Goal: Answer question/provide support

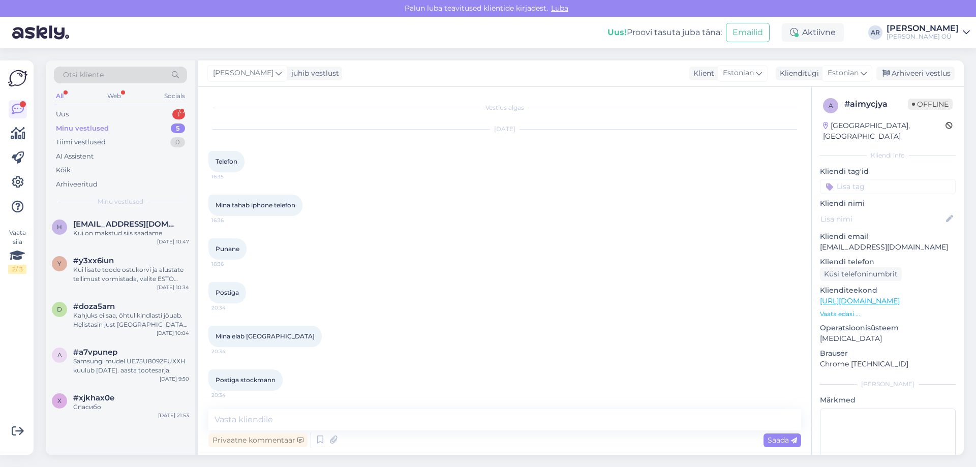
scroll to position [1681, 0]
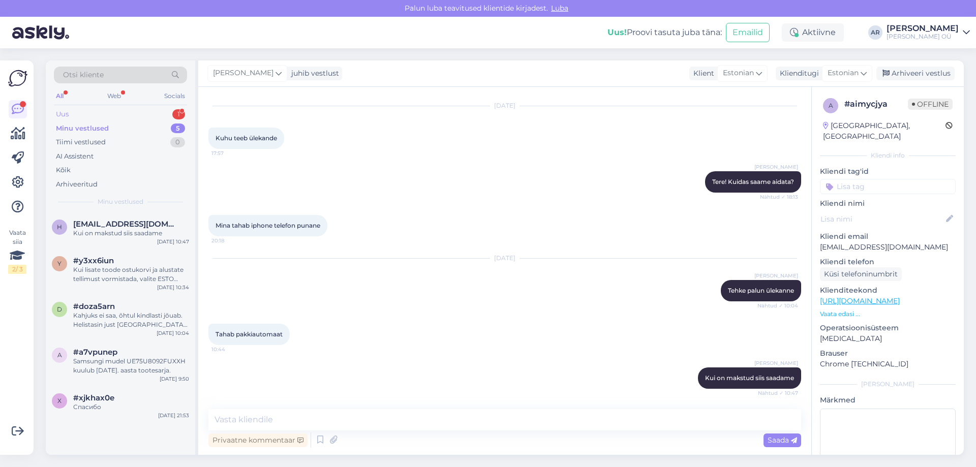
click at [101, 112] on div "Uus 1" at bounding box center [120, 114] width 133 height 14
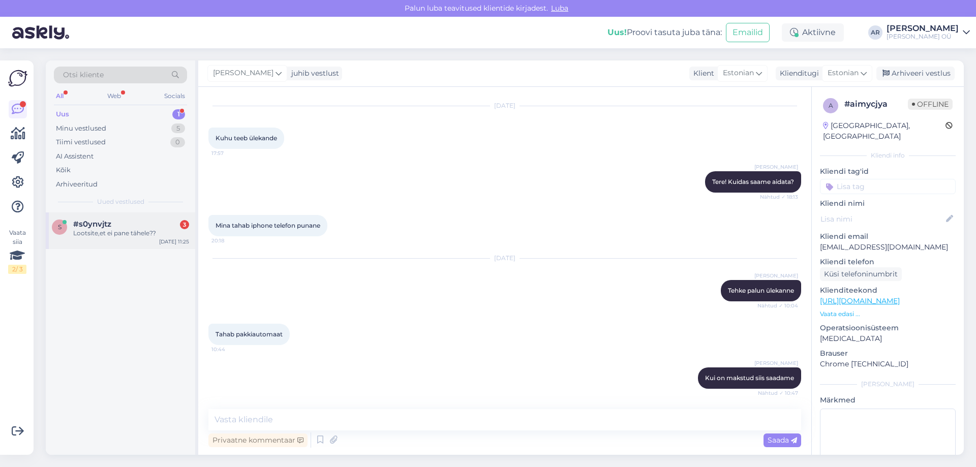
click at [138, 242] on div "s #s0ynvjtz 3 Lootsite,et ei pane tähele?? [DATE] 11:25" at bounding box center [120, 230] width 149 height 37
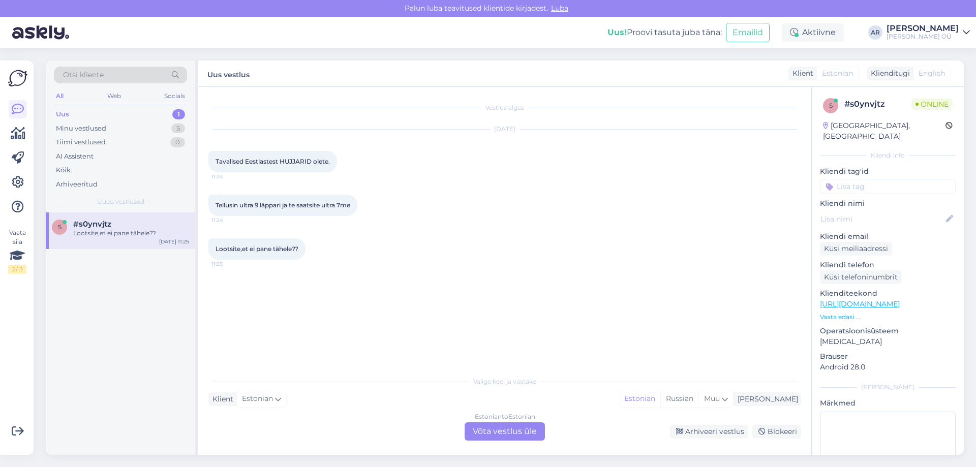
click at [500, 427] on div "Estonian to Estonian Võta vestlus üle" at bounding box center [505, 431] width 80 height 18
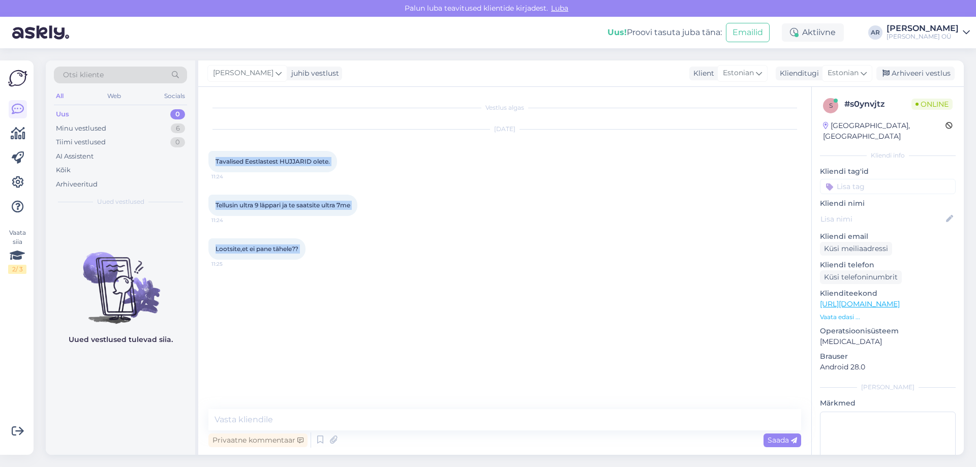
drag, startPoint x: 309, startPoint y: 249, endPoint x: 208, endPoint y: 159, distance: 135.0
click at [208, 159] on div "Vestlus algas [DATE] Tavalised Eestlastest HUJJARID olete. 11:24 Tellusin ultra…" at bounding box center [509, 248] width 602 height 303
copy div "Tavalised Eestlastest HUJJARID olete. 11:24 Tellusin ultra 9 läppari ja te saat…"
click at [360, 415] on textarea at bounding box center [504, 419] width 593 height 21
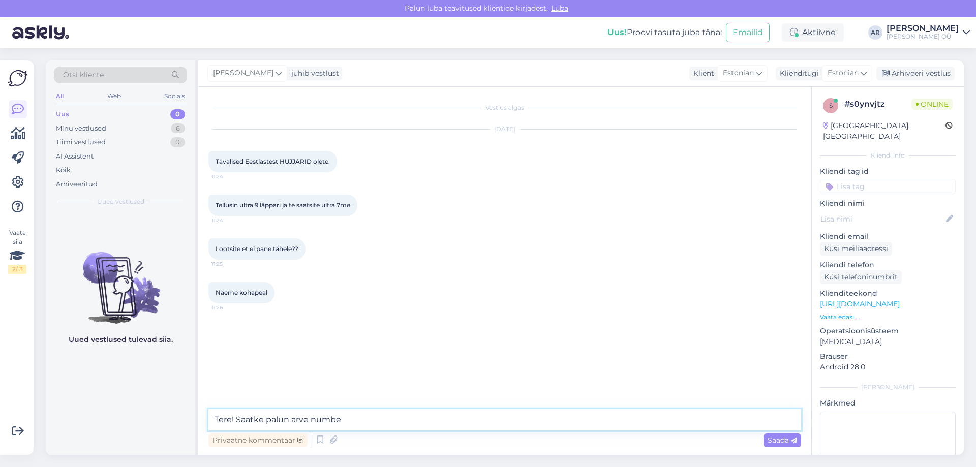
type textarea "Tere! Saatke palun arve number"
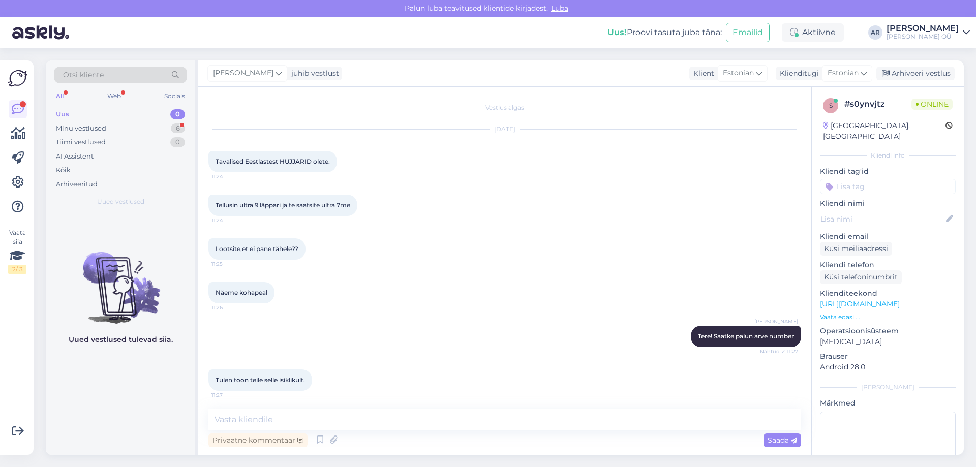
scroll to position [2, 0]
click at [263, 419] on textarea at bounding box center [504, 419] width 593 height 21
click at [269, 421] on textarea at bounding box center [504, 419] width 593 height 21
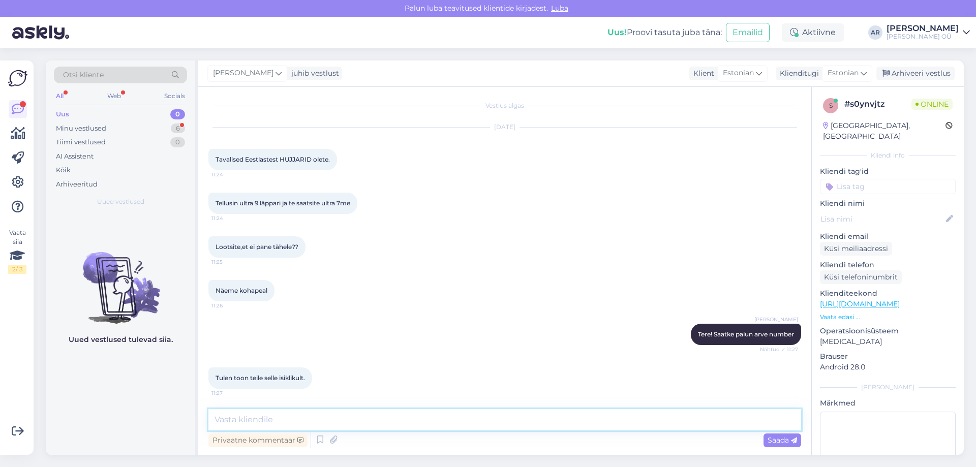
click at [268, 418] on textarea at bounding box center [504, 419] width 593 height 21
drag, startPoint x: 268, startPoint y: 418, endPoint x: 260, endPoint y: 417, distance: 7.7
click at [260, 417] on textarea at bounding box center [504, 419] width 593 height 21
click at [857, 299] on div "Klienditeekond [URL][DOMAIN_NAME] Vaata edasi ..." at bounding box center [888, 305] width 136 height 34
click at [859, 299] on link "[URL][DOMAIN_NAME]" at bounding box center [860, 303] width 80 height 9
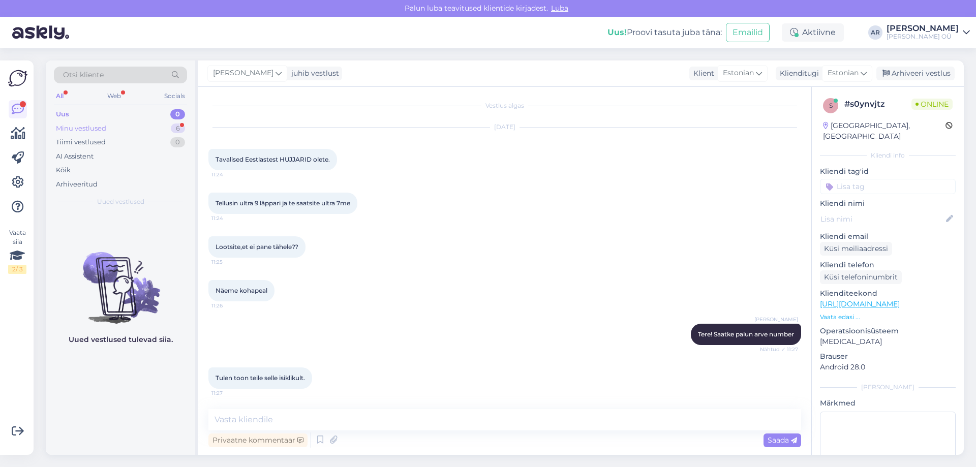
click at [108, 135] on div "Minu vestlused 6" at bounding box center [120, 128] width 133 height 14
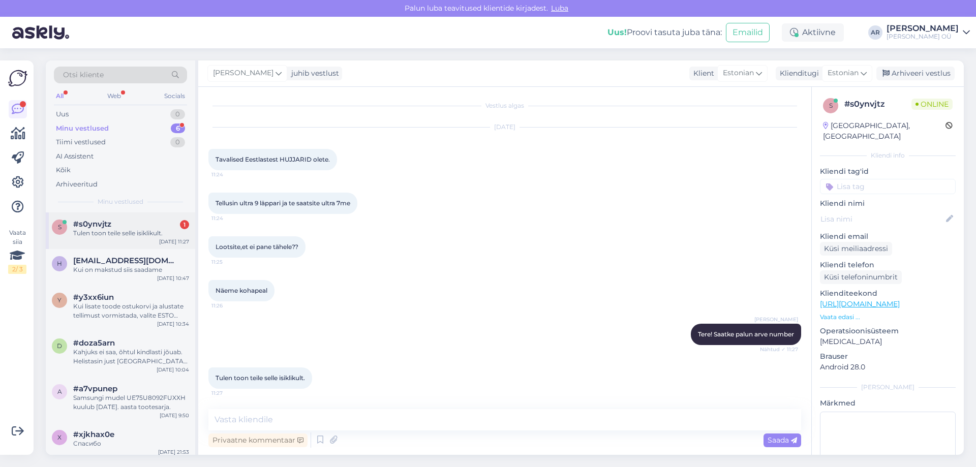
click at [143, 238] on div "s #s0ynvjtz 1 Tulen toon teile selle isiklikult. [DATE] 11:27" at bounding box center [120, 230] width 149 height 37
click at [307, 411] on textarea at bounding box center [504, 419] width 593 height 21
click at [302, 420] on textarea at bounding box center [504, 419] width 593 height 21
click at [123, 258] on span "[EMAIL_ADDRESS][DOMAIN_NAME]" at bounding box center [126, 260] width 106 height 9
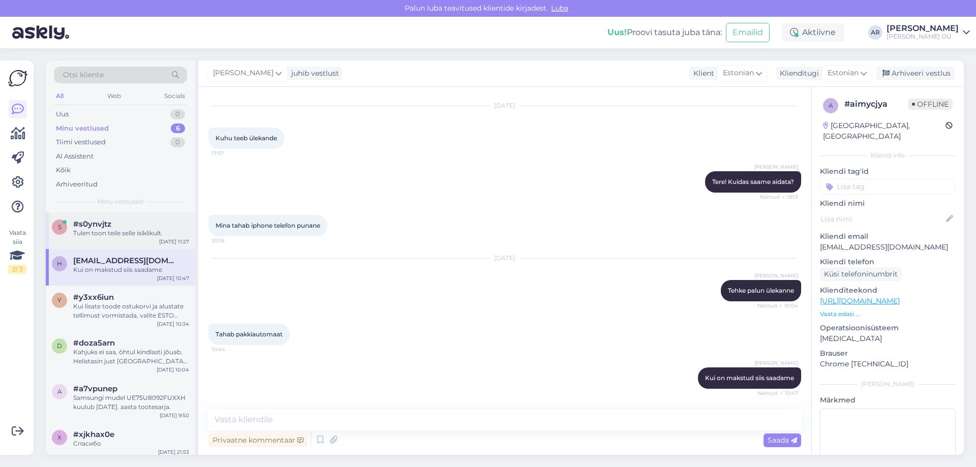
click at [131, 229] on div "Tulen toon teile selle isiklikult." at bounding box center [131, 233] width 116 height 9
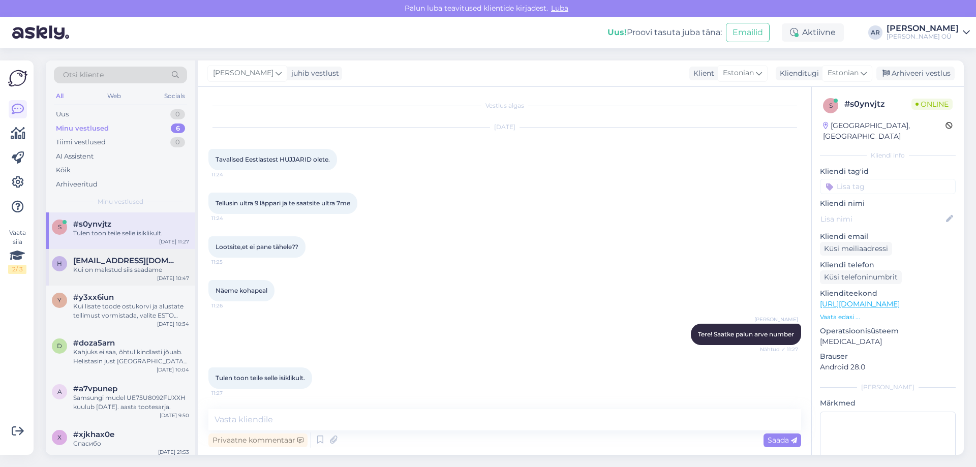
click at [119, 258] on span "[EMAIL_ADDRESS][DOMAIN_NAME]" at bounding box center [126, 260] width 106 height 9
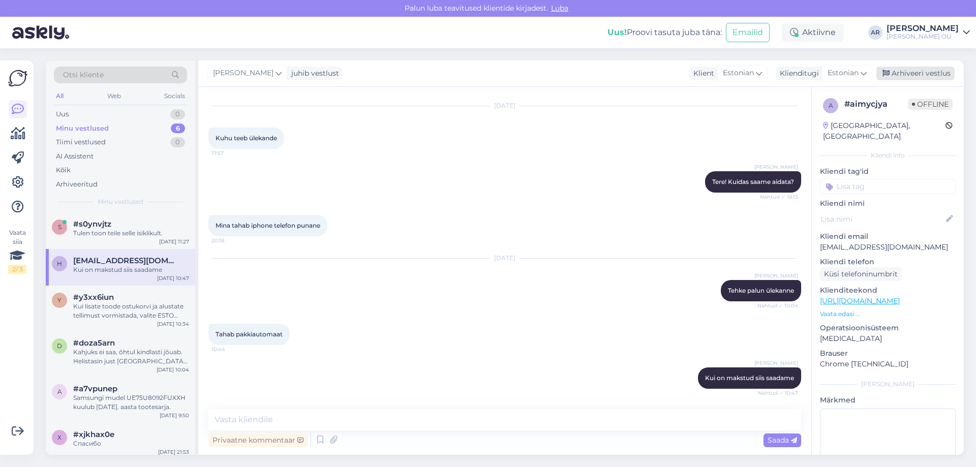
click at [906, 76] on div "Arhiveeri vestlus" at bounding box center [915, 74] width 78 height 14
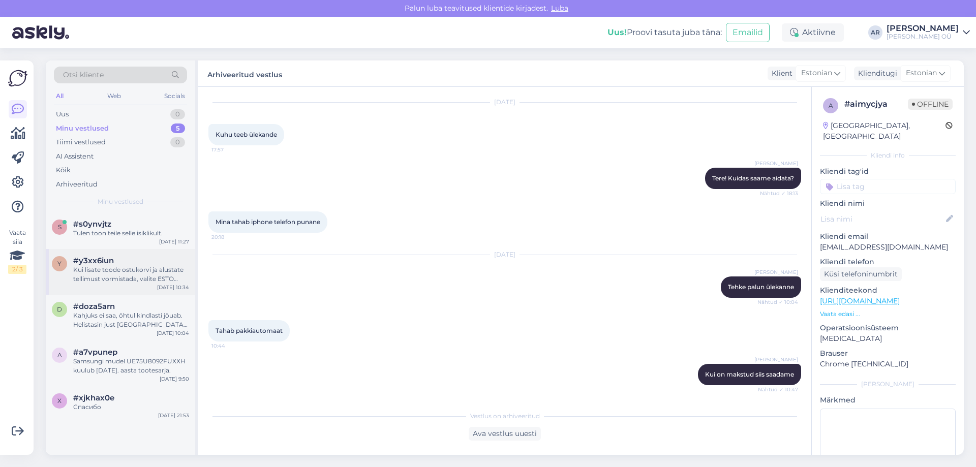
click at [137, 269] on div "Kui lisate toode ostukorvi ja alustate tellimust vormistada, valite ESTO järelm…" at bounding box center [131, 274] width 116 height 18
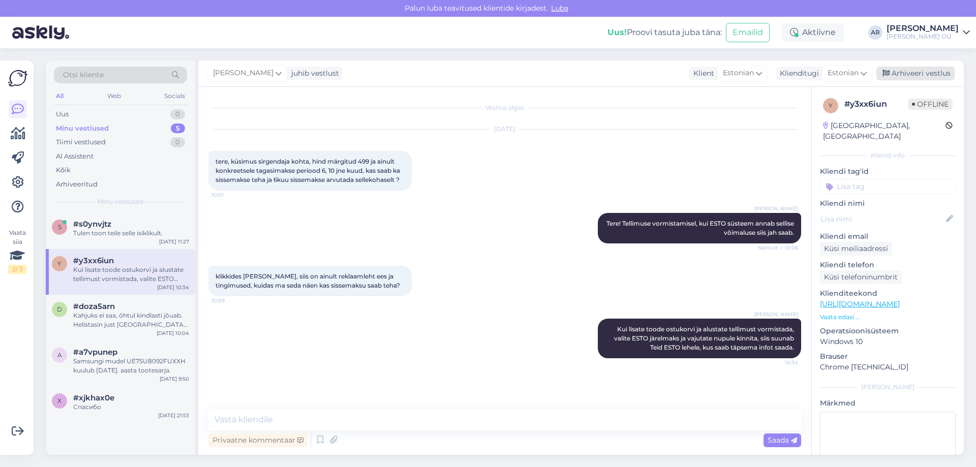
click at [908, 69] on div "Arhiveeri vestlus" at bounding box center [915, 74] width 78 height 14
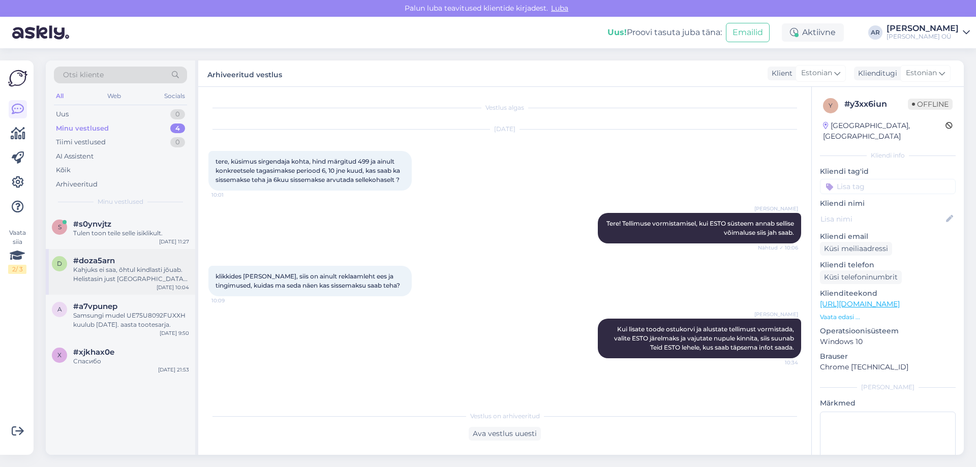
click at [128, 269] on div "Kahjuks ei saa, õhtul kindlasti jõuab. Helistasin just [GEOGRAPHIC_DATA] poodi,…" at bounding box center [131, 274] width 116 height 18
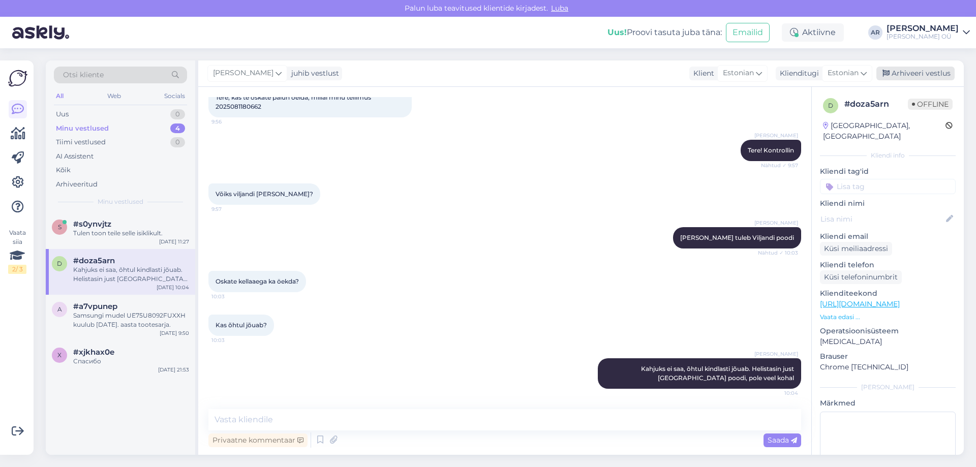
click at [927, 76] on div "Arhiveeri vestlus" at bounding box center [915, 74] width 78 height 14
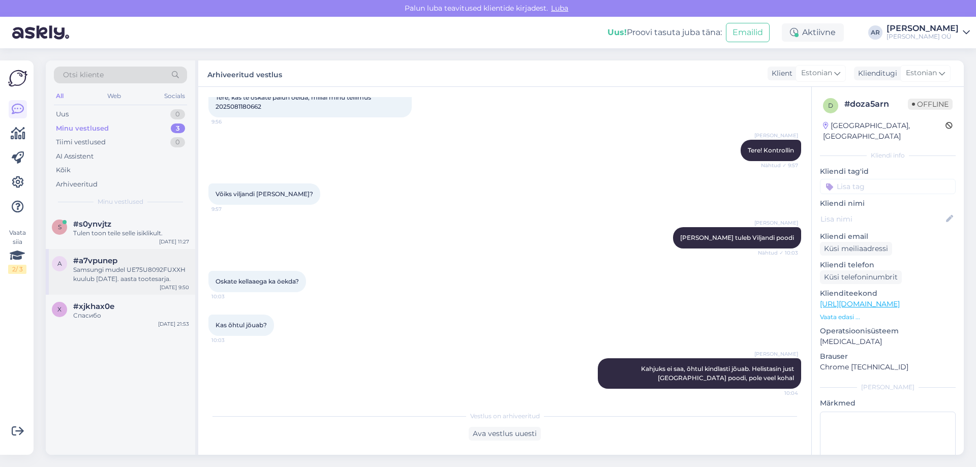
click at [115, 278] on div "Samsungi mudel UE75U8092FUXXH kuulub [DATE]. aasta tootesarja." at bounding box center [131, 274] width 116 height 18
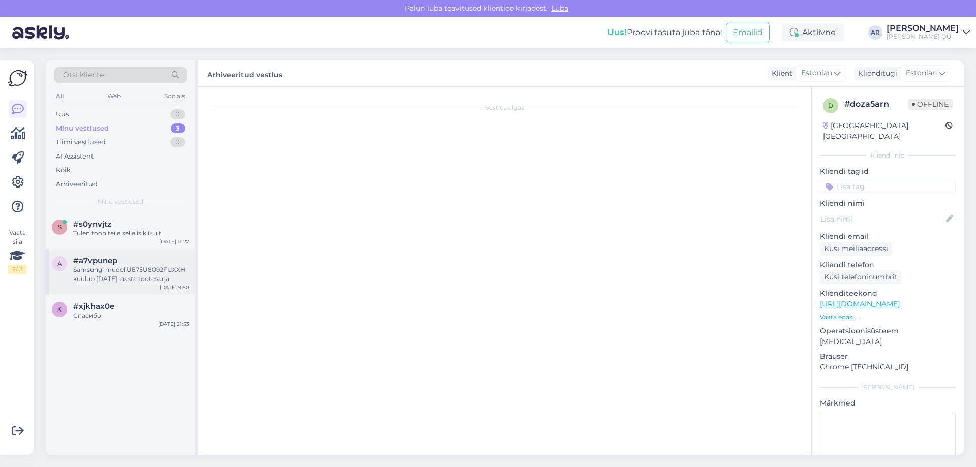
scroll to position [0, 0]
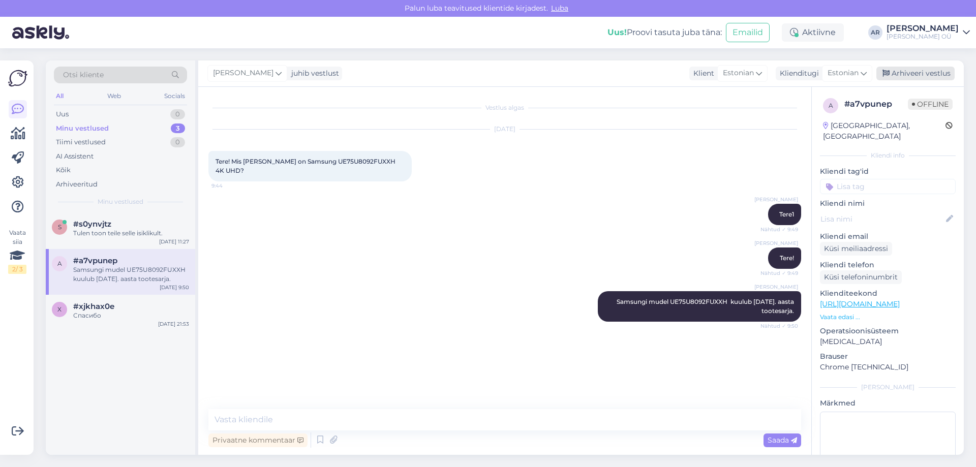
click at [906, 76] on div "Arhiveeri vestlus" at bounding box center [915, 74] width 78 height 14
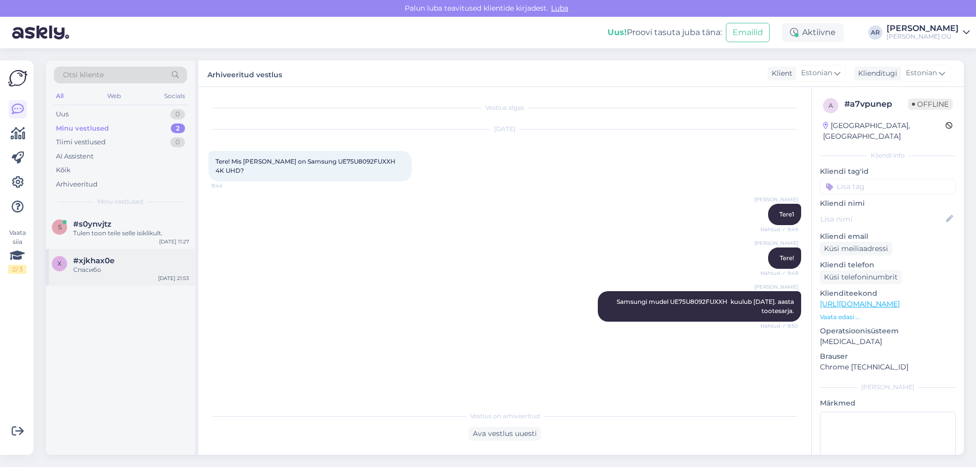
click at [166, 278] on div "x #xjkhax0e Спасибо [DATE] 21:53" at bounding box center [120, 267] width 149 height 37
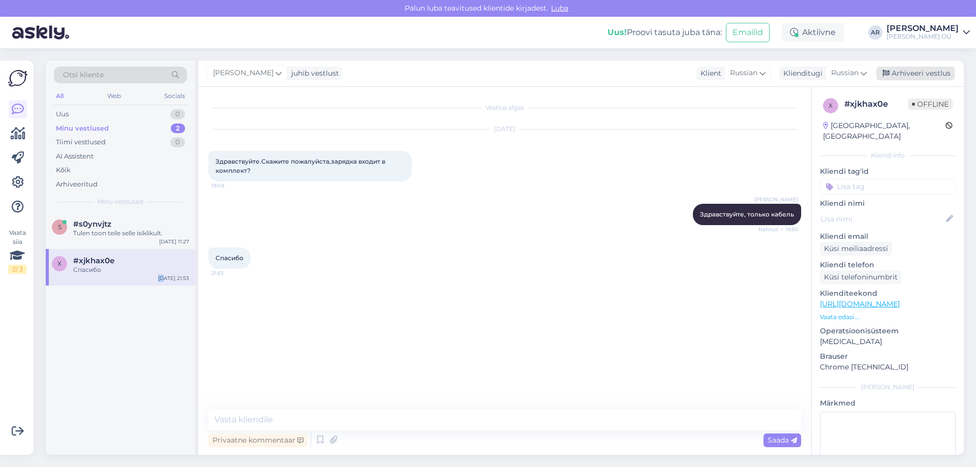
click at [909, 75] on div "Arhiveeri vestlus" at bounding box center [915, 74] width 78 height 14
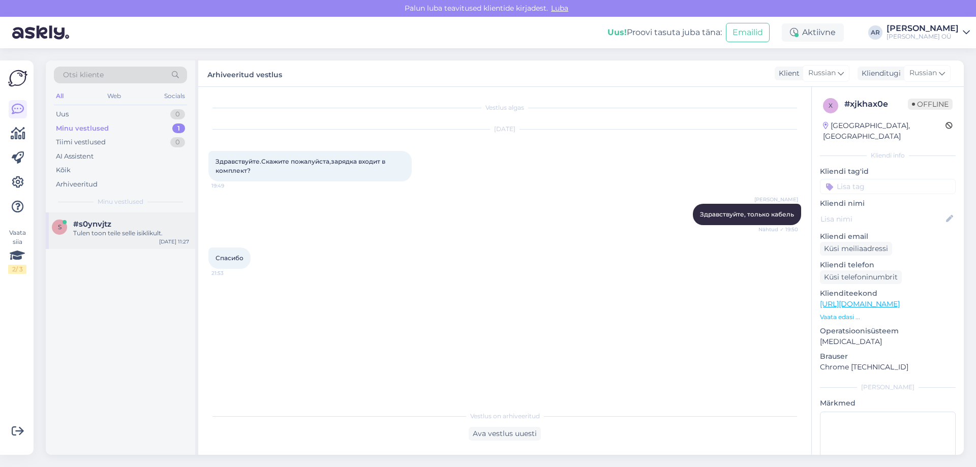
click at [135, 234] on div "Tulen toon teile selle isiklikult." at bounding box center [131, 233] width 116 height 9
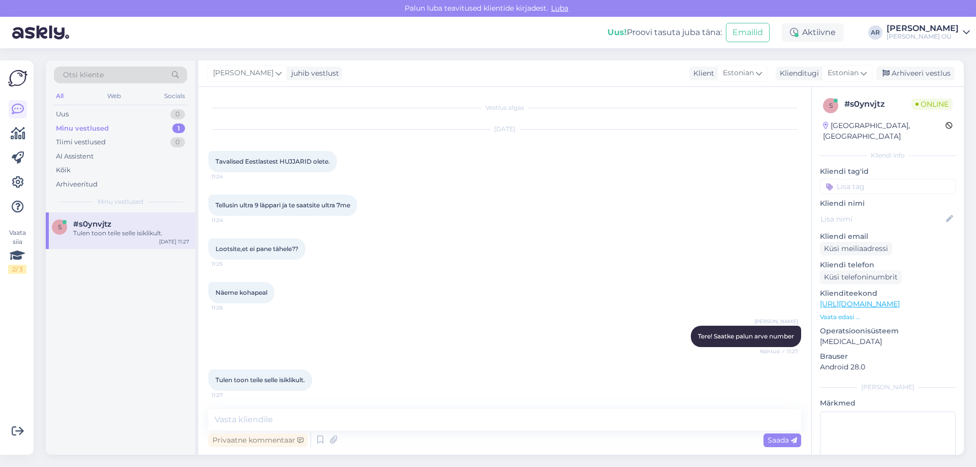
scroll to position [2, 0]
click at [881, 299] on link "[URL][DOMAIN_NAME]" at bounding box center [860, 303] width 80 height 9
click at [321, 157] on span "Tavalised Eestlastest HUJJARID olete." at bounding box center [273, 160] width 114 height 8
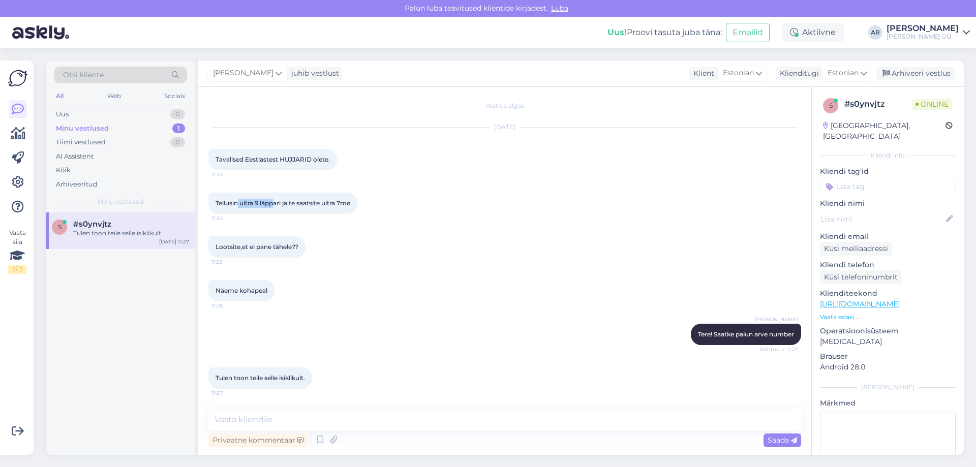
drag, startPoint x: 274, startPoint y: 203, endPoint x: 244, endPoint y: 203, distance: 30.5
click at [238, 203] on span "Tellusin ultra 9 läppari ja te saatsite ultra 7me" at bounding box center [283, 203] width 135 height 8
copy span "ultra 9 [PERSON_NAME]"
click at [527, 172] on div "[DATE] Tavalised Eestlastest HUJJARID olete. 11:24" at bounding box center [504, 148] width 593 height 65
click at [881, 430] on textarea at bounding box center [888, 457] width 136 height 91
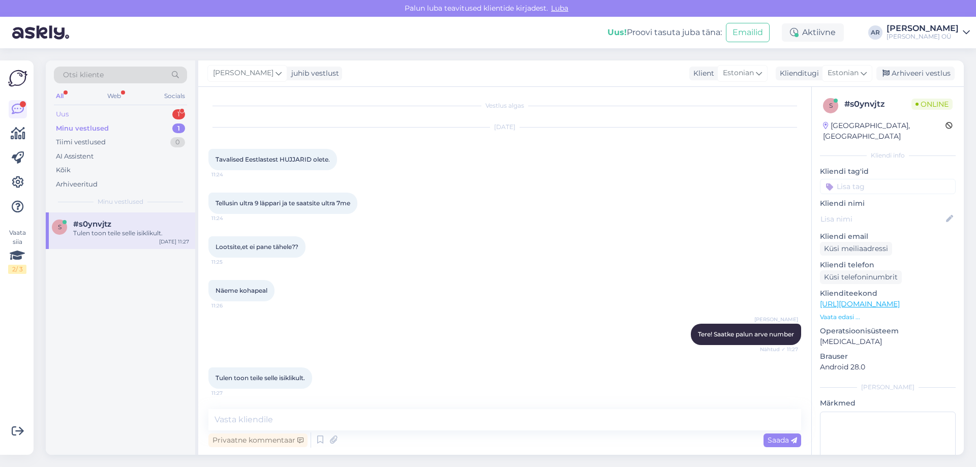
click at [125, 109] on div "Uus 1" at bounding box center [120, 114] width 133 height 14
click at [140, 230] on div "[EMAIL_ADDRESS][DOMAIN_NAME]" at bounding box center [131, 233] width 116 height 9
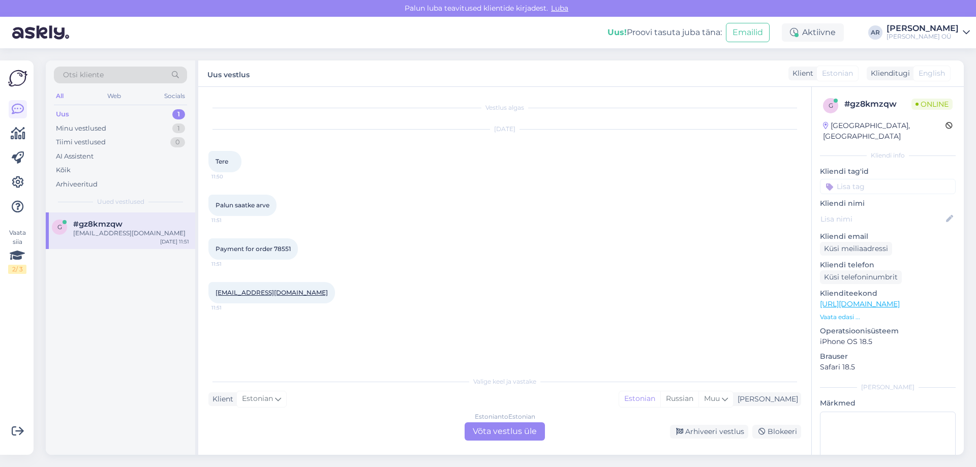
scroll to position [0, 0]
click at [290, 248] on span "Payment for order 78551" at bounding box center [253, 249] width 75 height 8
copy div "78551 11:51"
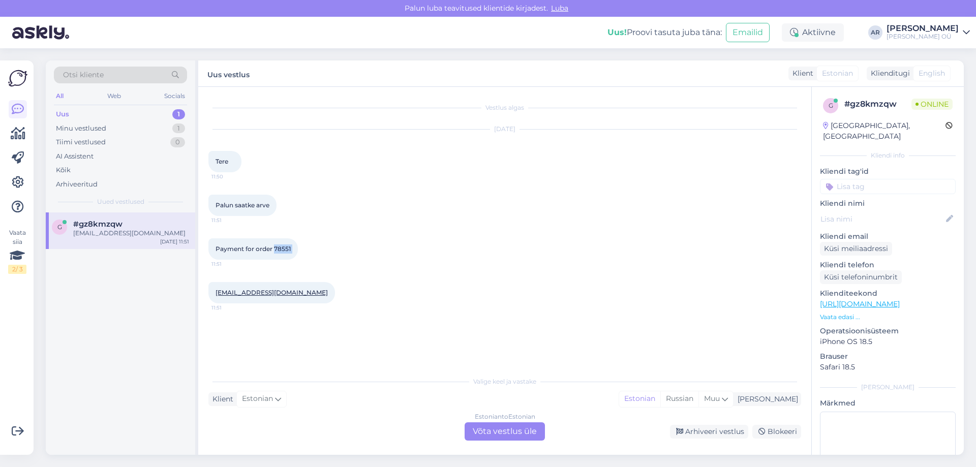
click at [496, 433] on div "Estonian to Estonian Võta vestlus üle" at bounding box center [505, 431] width 80 height 18
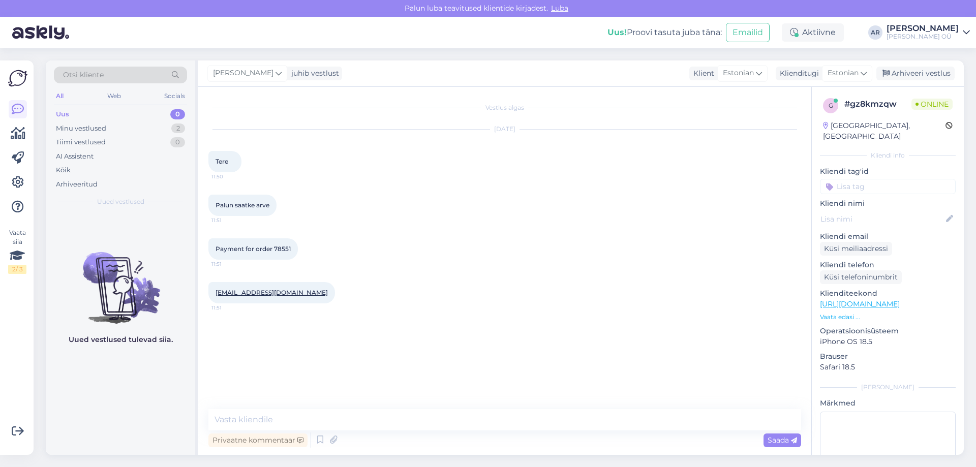
click at [428, 405] on div "Vestlus algas [DATE] Tere 11:50 Palun saatke arve 11:51 Payment for order 78551…" at bounding box center [504, 271] width 613 height 368
click at [415, 417] on textarea at bounding box center [504, 419] width 593 height 21
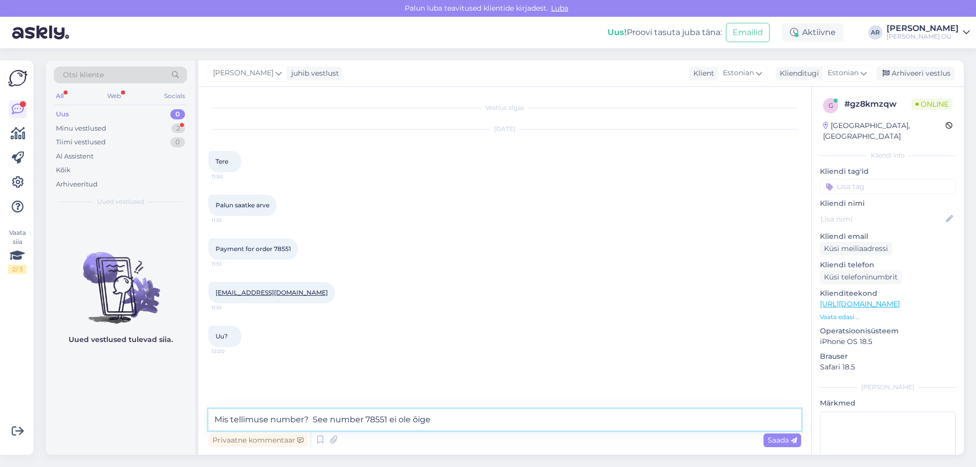
type textarea "Mis tellimuse number? See number 78551 ei ole õige"
click at [467, 419] on textarea "Mis tellimuse number? See number 78551 ei ole õige" at bounding box center [504, 419] width 593 height 21
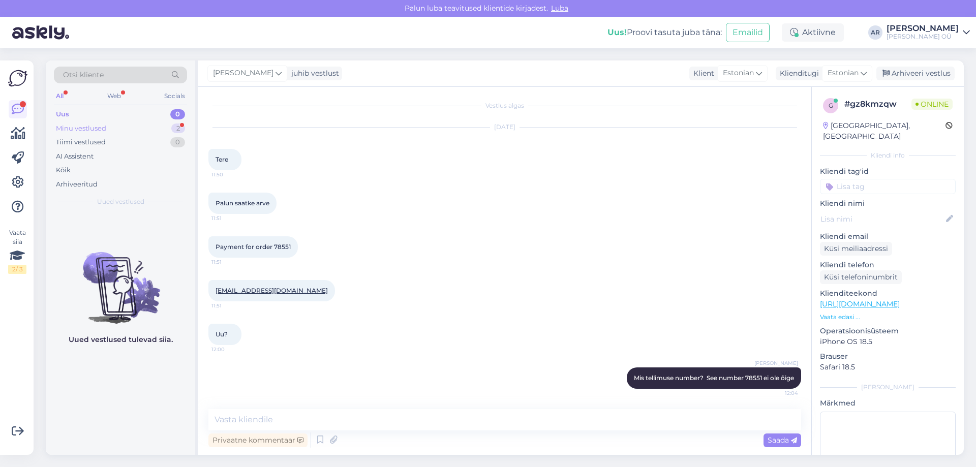
click at [80, 133] on div "Minu vestlused" at bounding box center [81, 129] width 50 height 10
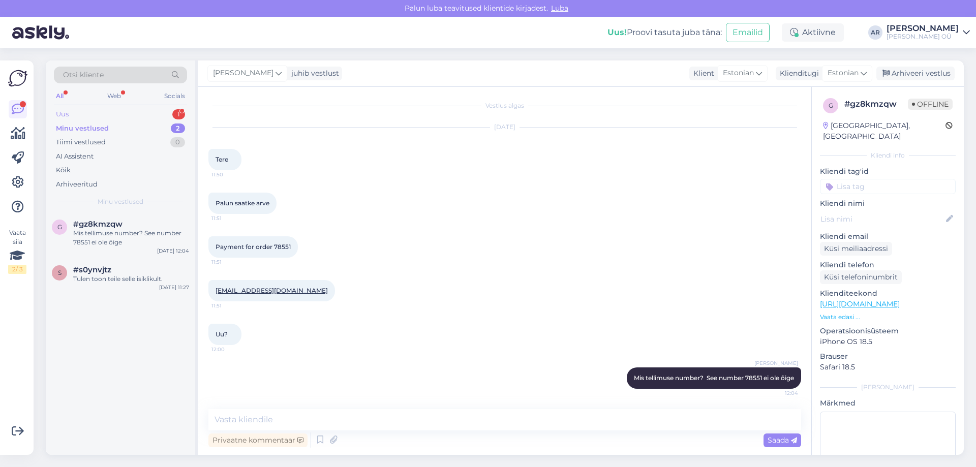
click at [147, 113] on div "Uus 1" at bounding box center [120, 114] width 133 height 14
click at [144, 231] on div "Добрый день!" at bounding box center [131, 233] width 116 height 9
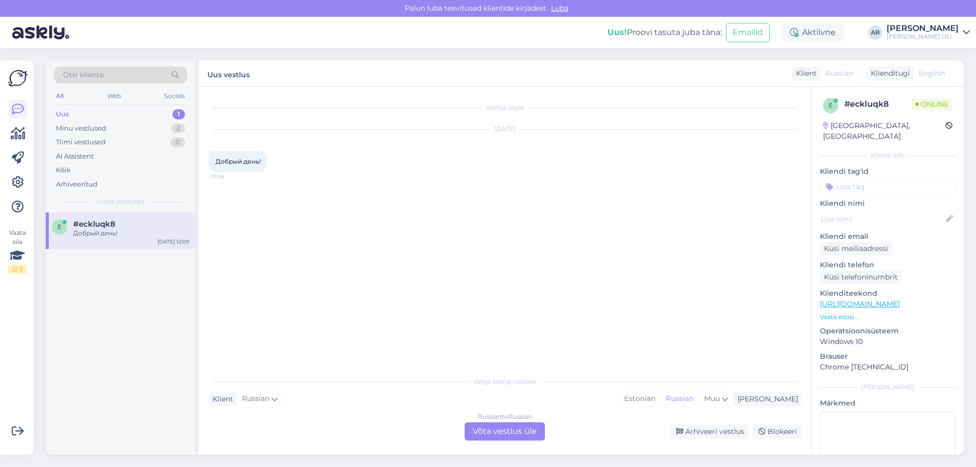
click at [496, 432] on div "Russian to Russian Võta vestlus üle" at bounding box center [505, 431] width 80 height 18
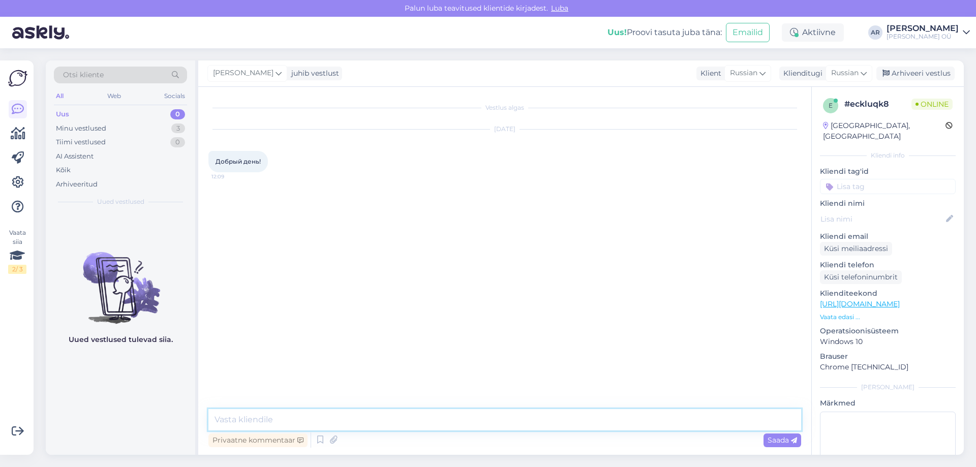
click at [433, 419] on textarea at bounding box center [504, 419] width 593 height 21
type textarea "Здравствуйте"
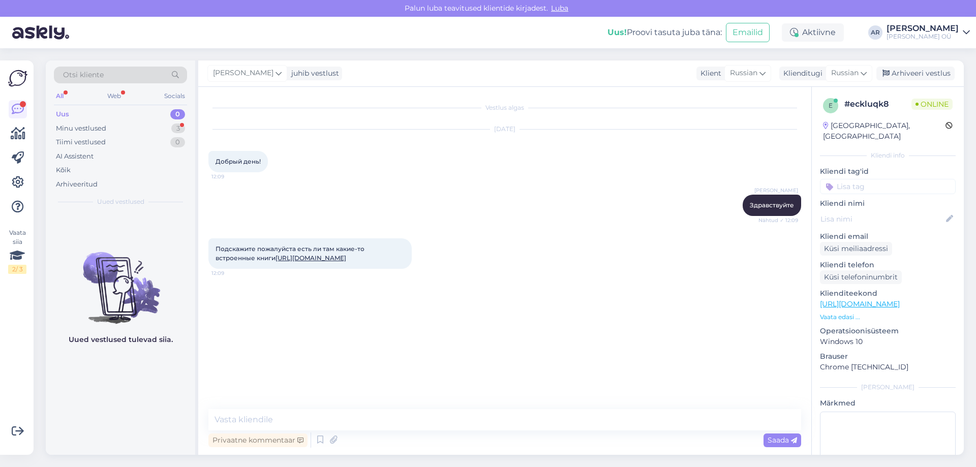
click at [296, 258] on link "[URL][DOMAIN_NAME]" at bounding box center [310, 258] width 71 height 8
drag, startPoint x: 216, startPoint y: 246, endPoint x: 234, endPoint y: 260, distance: 23.6
click at [234, 260] on span "Подскажите пожалуйста есть ли там какие-то встроенные книги [URL][DOMAIN_NAME]" at bounding box center [291, 253] width 150 height 17
copy span "Подскажите пожалуйста есть ли там какие-то встроенные книги"
click at [369, 415] on textarea at bounding box center [504, 419] width 593 height 21
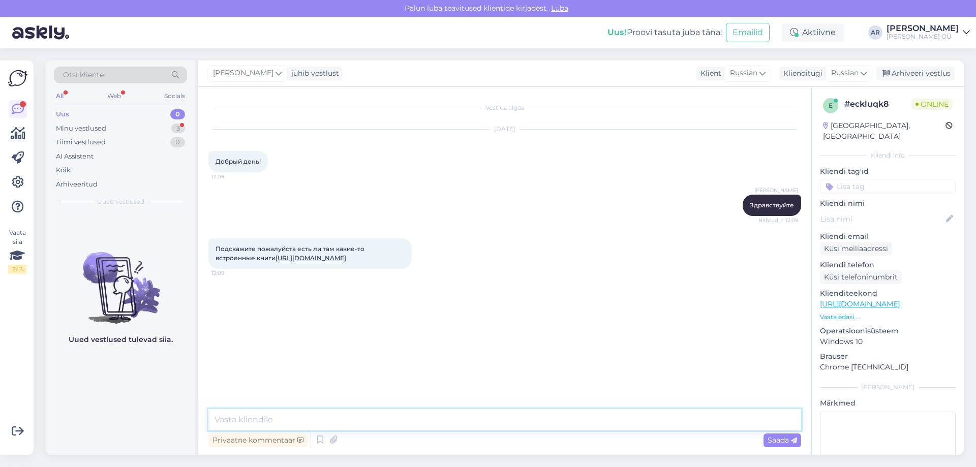
paste textarea "официальных предустановленных книг в него не встроено"
drag, startPoint x: 415, startPoint y: 417, endPoint x: 386, endPoint y: 419, distance: 29.0
click at [386, 419] on textarea "официальных предустановленных книг в него не встроено" at bounding box center [504, 419] width 593 height 21
click at [457, 412] on div "Vestlus algas [DATE] Добрый день! 12:09 [PERSON_NAME] Здравствуйте Nähtud ✓ 12:…" at bounding box center [504, 271] width 613 height 368
click at [456, 423] on textarea "официальных предустановленных книг не встроено" at bounding box center [504, 419] width 593 height 21
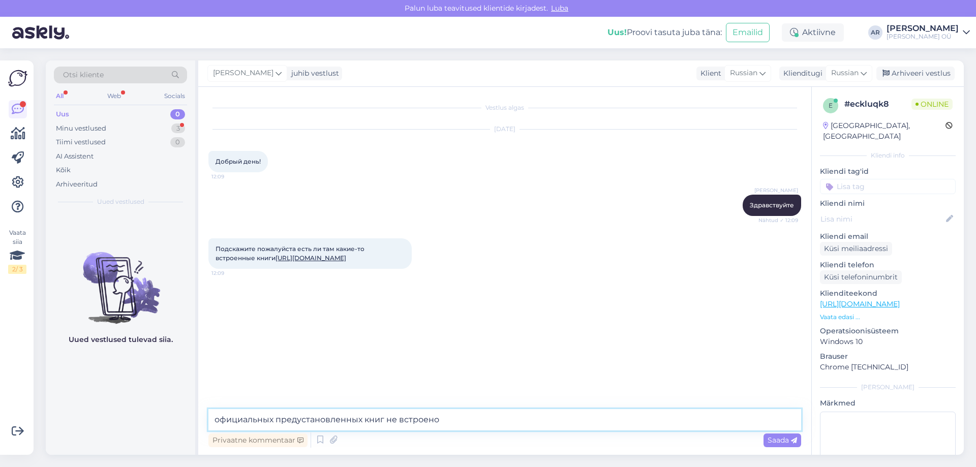
type textarea "официальных предустановленных книг не встроено."
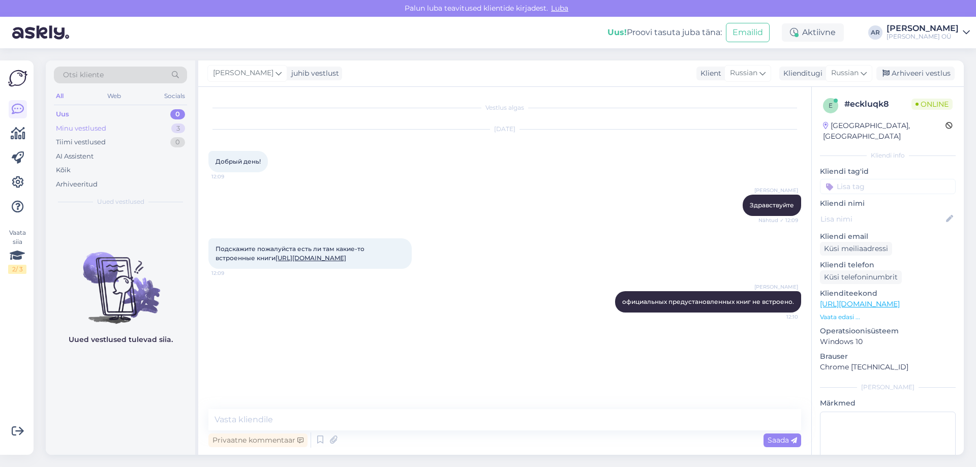
click at [140, 129] on div "Minu vestlused 3" at bounding box center [120, 128] width 133 height 14
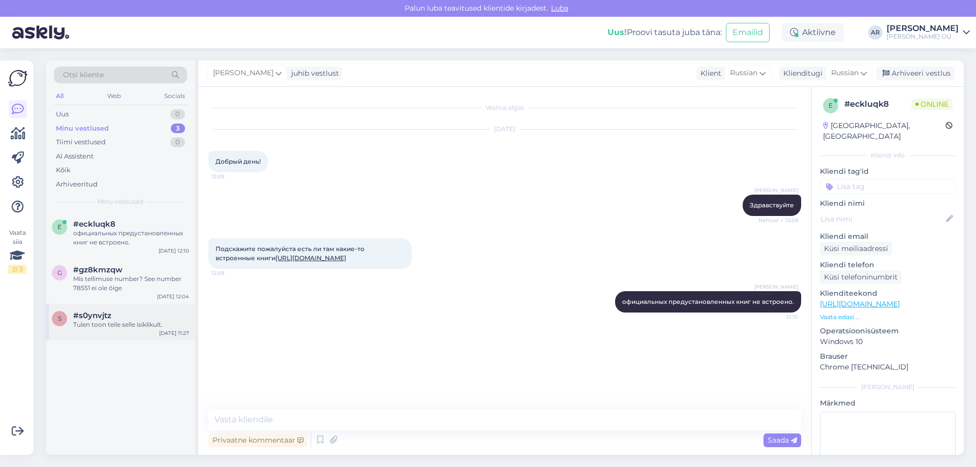
click at [134, 333] on div "s #s0ynvjtz Tulen toon teile selle isiklikult. [DATE] 11:27" at bounding box center [120, 322] width 149 height 37
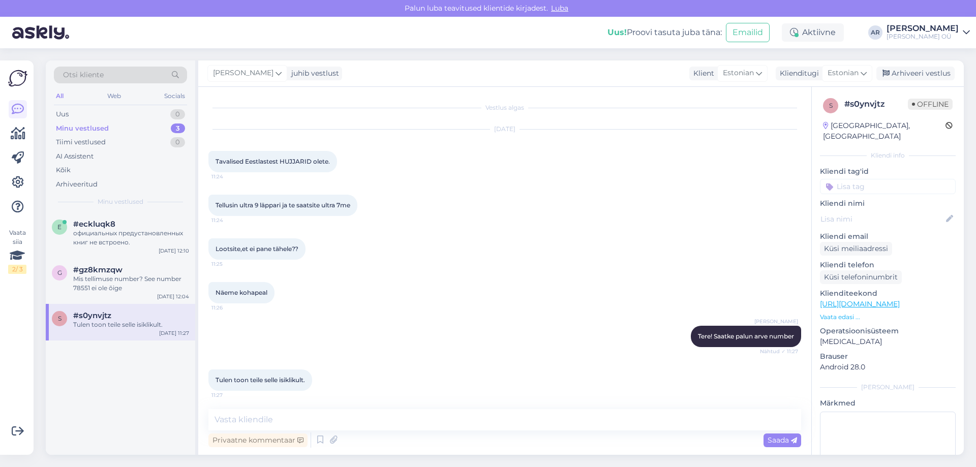
scroll to position [2, 0]
click at [901, 74] on div "Arhiveeri vestlus" at bounding box center [915, 74] width 78 height 14
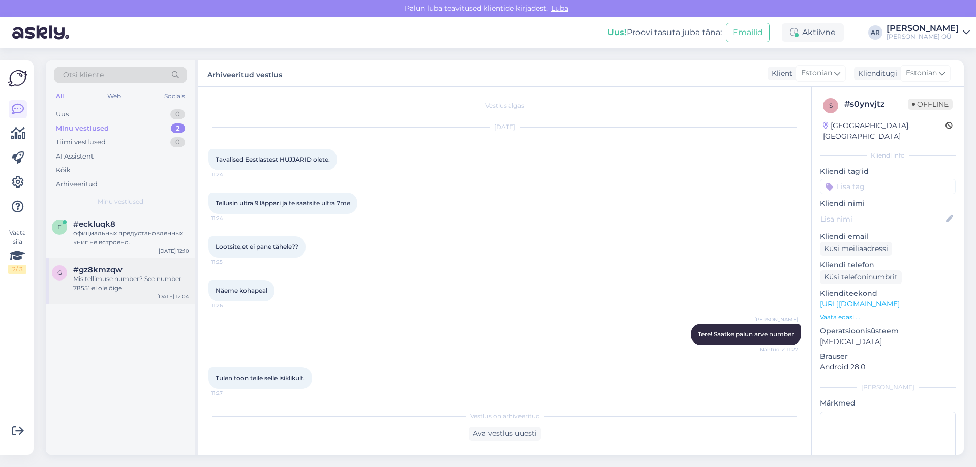
click at [150, 283] on div "Mis tellimuse number? See number 78551 ei ole õige" at bounding box center [131, 283] width 116 height 18
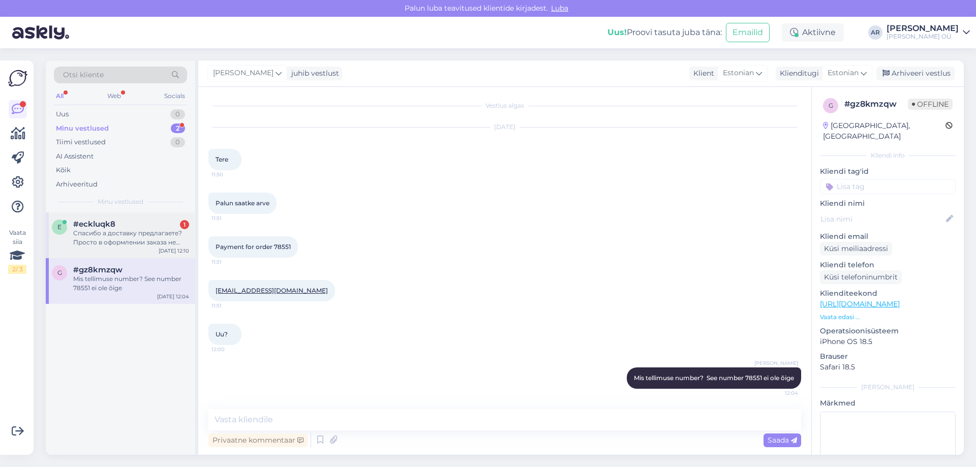
click at [159, 244] on div "Спасибо а доставку предлагаете? Просто в оформлении заказа не вижу.. есть тольк…" at bounding box center [131, 238] width 116 height 18
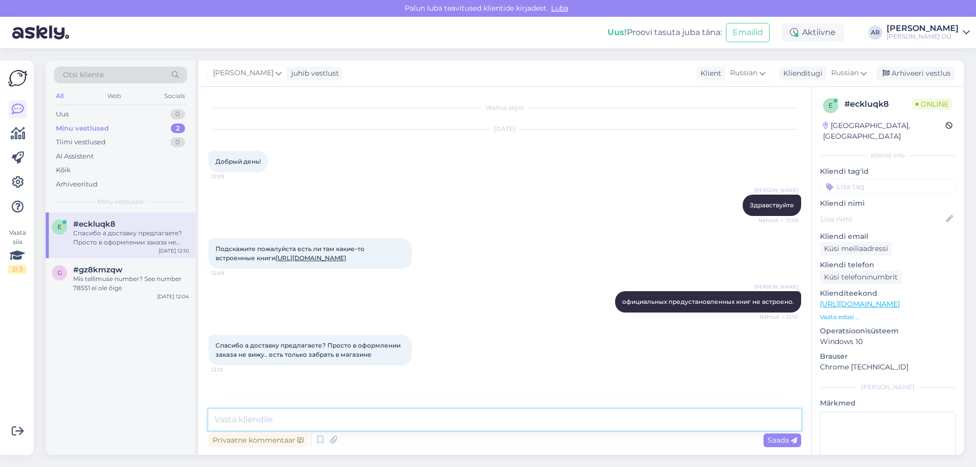
click at [279, 430] on textarea at bounding box center [504, 419] width 593 height 21
click at [281, 424] on textarea at bounding box center [504, 419] width 593 height 21
click at [288, 262] on link "[URL][DOMAIN_NAME]" at bounding box center [310, 258] width 71 height 8
click at [305, 417] on textarea at bounding box center [504, 419] width 593 height 21
click at [305, 418] on textarea at bounding box center [504, 419] width 593 height 21
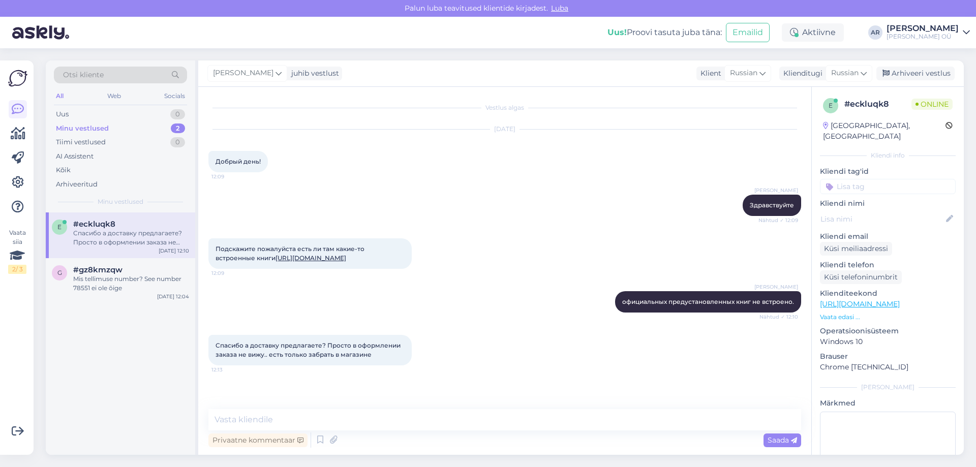
click at [292, 407] on div "Vestlus algas [DATE] Добрый день! 12:09 [PERSON_NAME] Здравствуйте Nähtud ✓ 12:…" at bounding box center [504, 271] width 613 height 368
click at [289, 416] on textarea at bounding box center [504, 419] width 593 height 21
click at [305, 262] on div "Подскажите пожалуйста есть ли там какие-то встроенные книги [URL][DOMAIN_NAME] …" at bounding box center [309, 253] width 203 height 30
click at [304, 259] on link "[URL][DOMAIN_NAME]" at bounding box center [310, 258] width 71 height 8
click at [270, 413] on textarea at bounding box center [504, 419] width 593 height 21
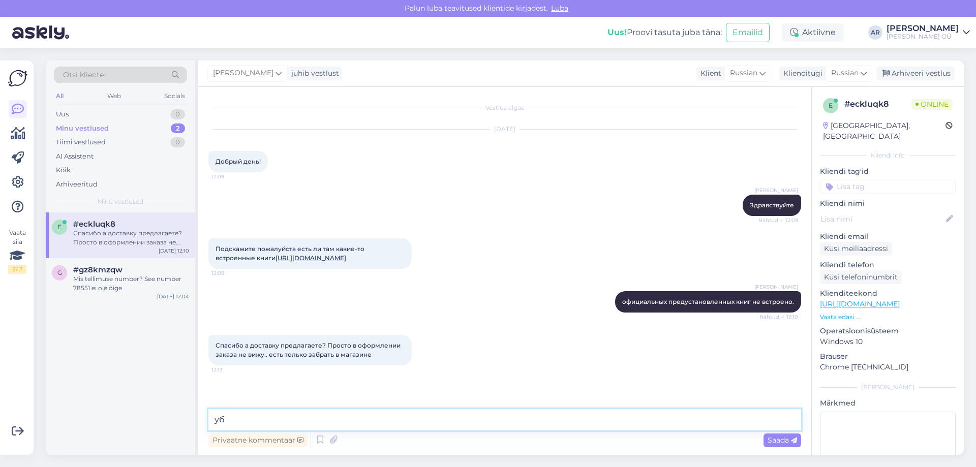
type textarea "у"
type textarea "Попробуйте сейчас"
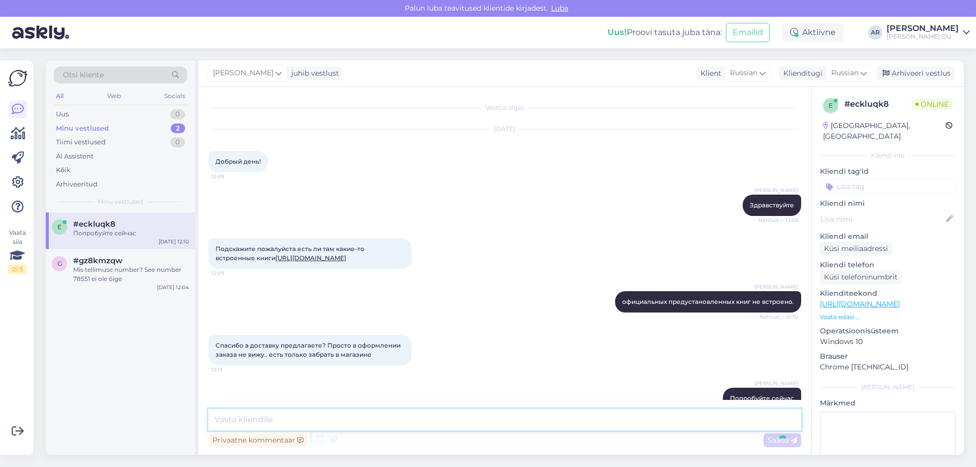
scroll to position [29, 0]
